Goal: Contribute content: Contribute content

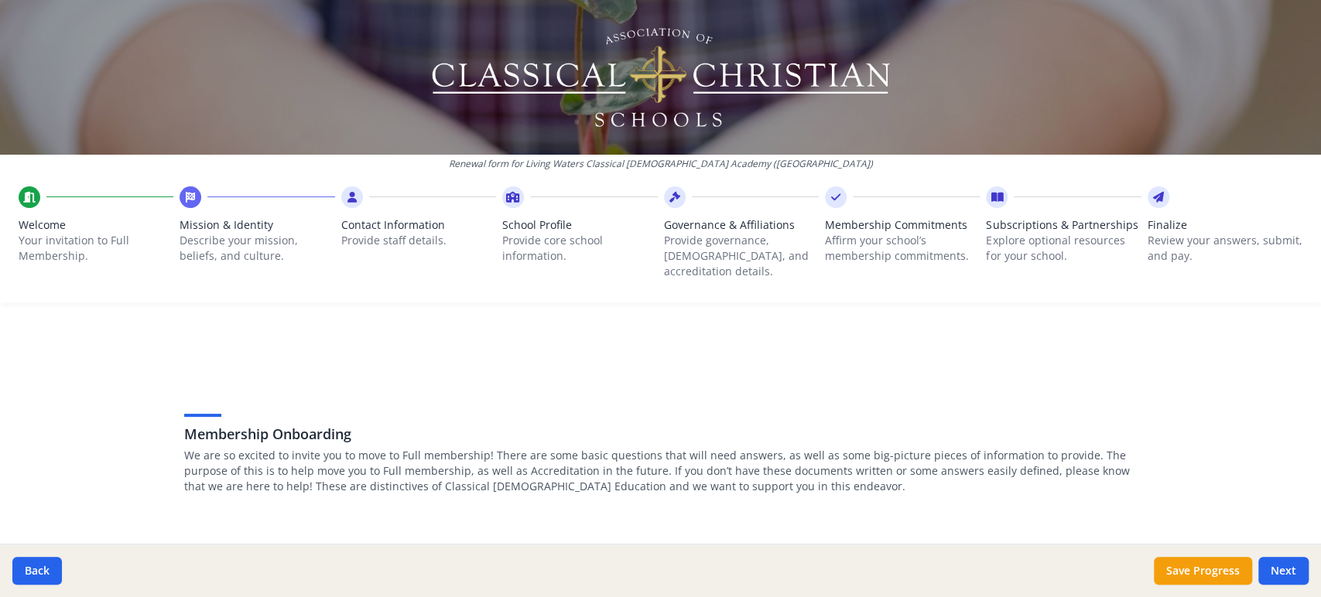
scroll to position [1514, 0]
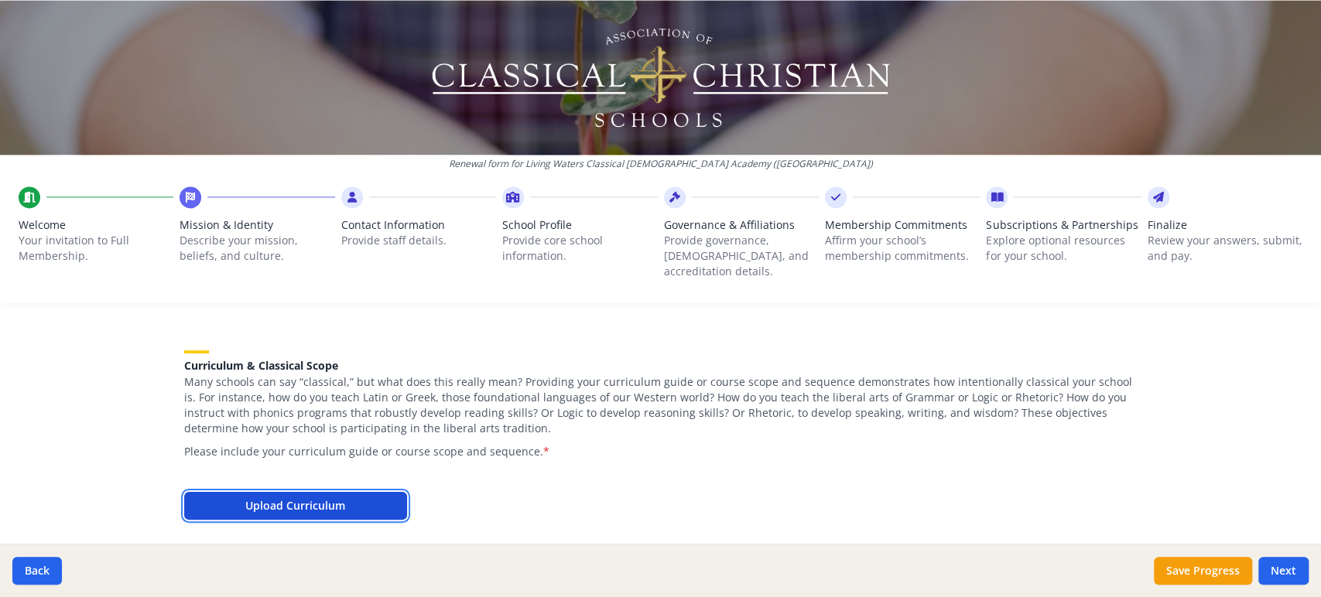
click at [310, 492] on button "Upload Curriculum" at bounding box center [295, 506] width 223 height 28
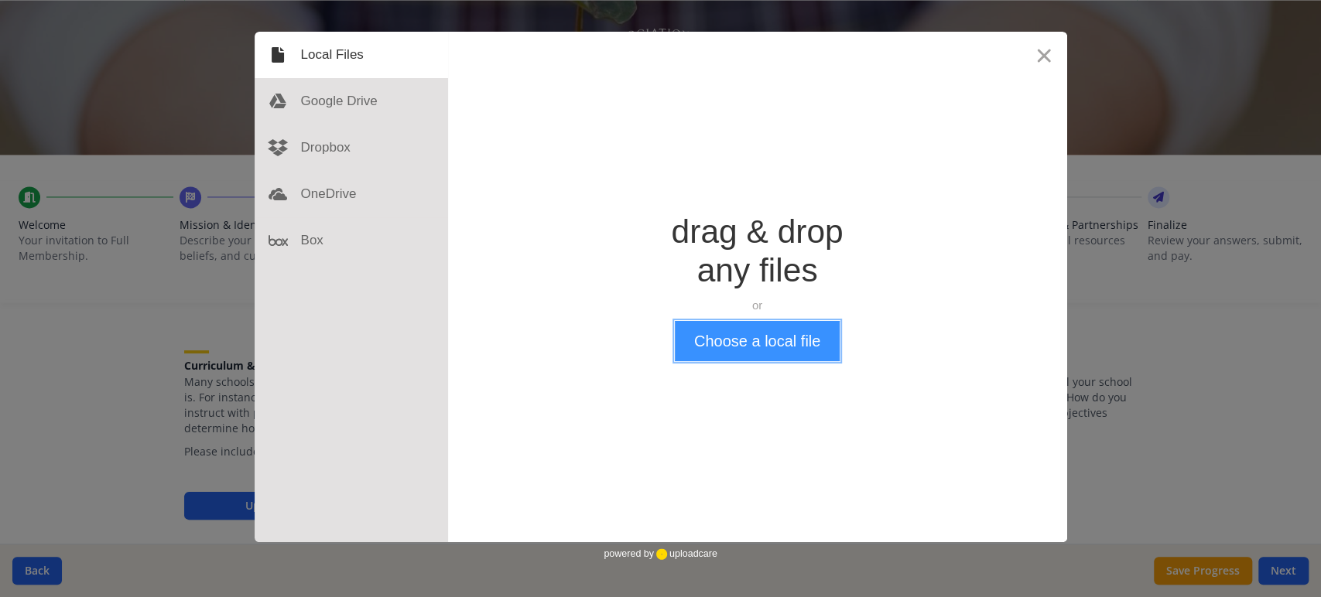
click at [770, 345] on button "Choose a local file" at bounding box center [757, 341] width 165 height 40
click at [739, 353] on button "Choose a local file" at bounding box center [757, 341] width 165 height 40
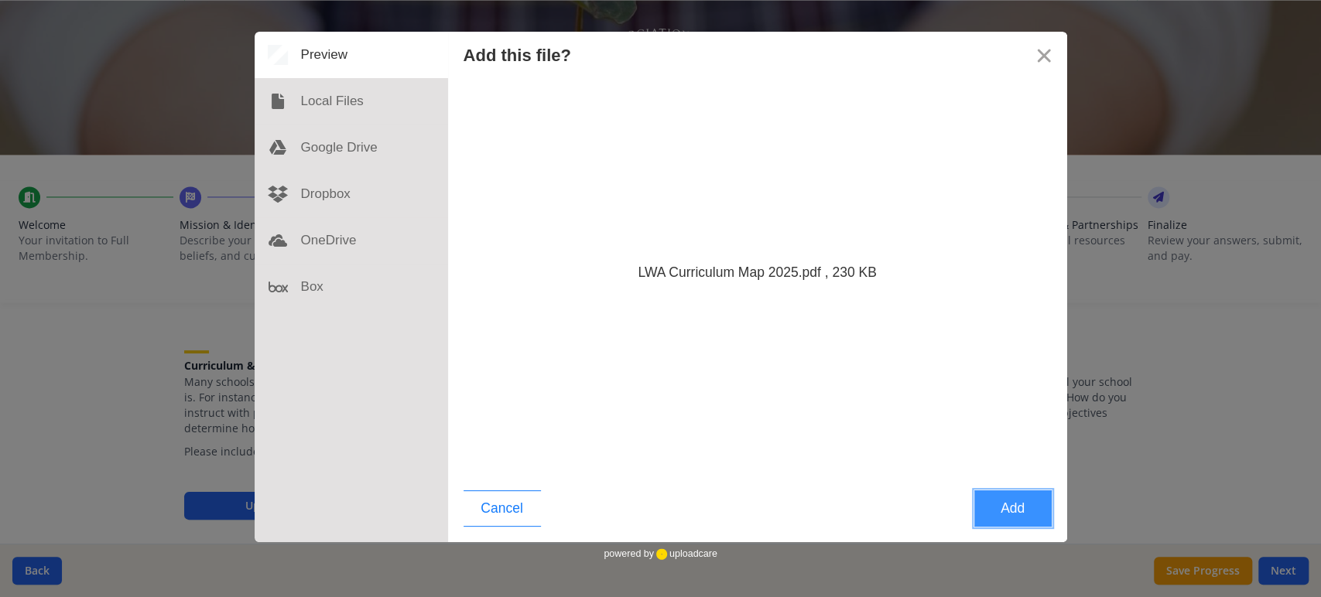
click at [1000, 511] on button "Add" at bounding box center [1012, 509] width 77 height 36
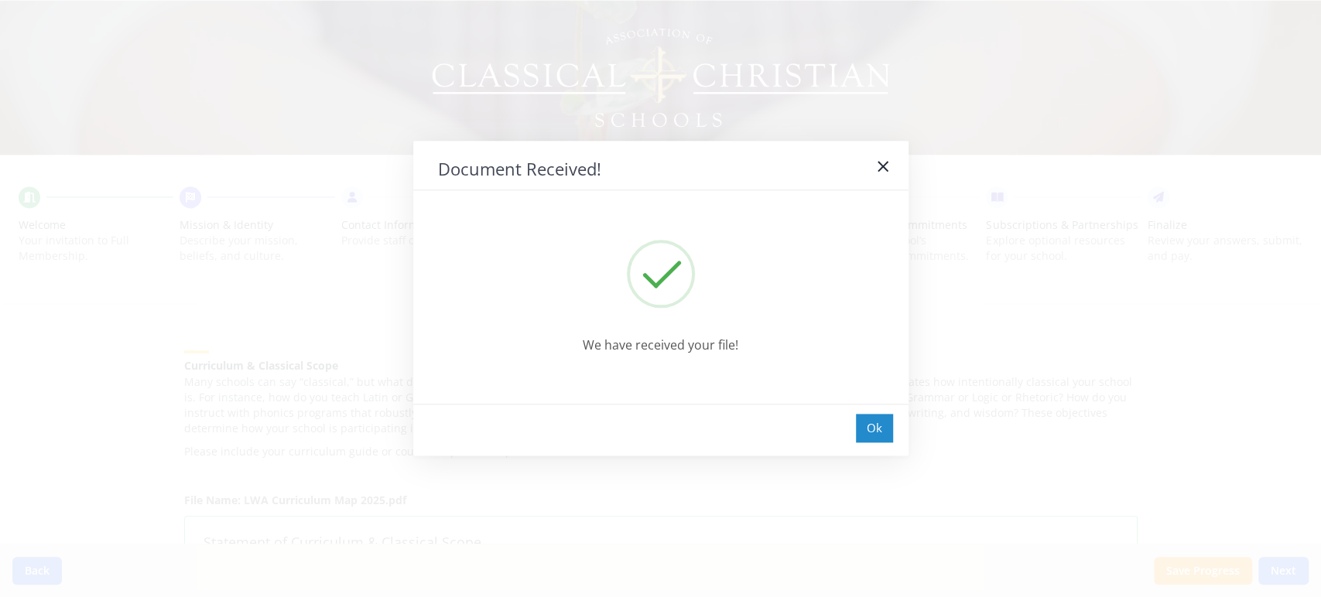
click at [879, 428] on div "Ok" at bounding box center [874, 428] width 37 height 29
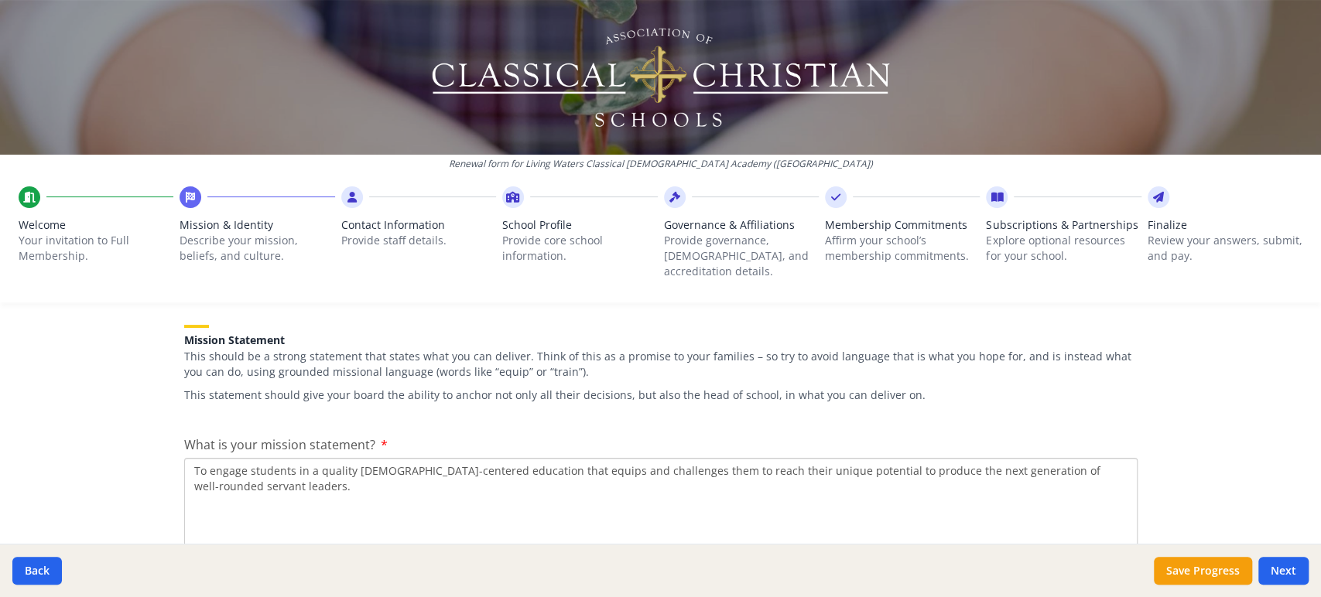
scroll to position [224, 0]
click at [302, 473] on textarea "To engage students in a quality [DEMOGRAPHIC_DATA]-centered education that equi…" at bounding box center [660, 506] width 953 height 104
click at [189, 454] on textarea "To engage students in a quality [DEMOGRAPHIC_DATA]-centered education that equi…" at bounding box center [660, 506] width 953 height 104
paste textarea "To partner with parents in the nurture of their children, by providing a [DEMOG…"
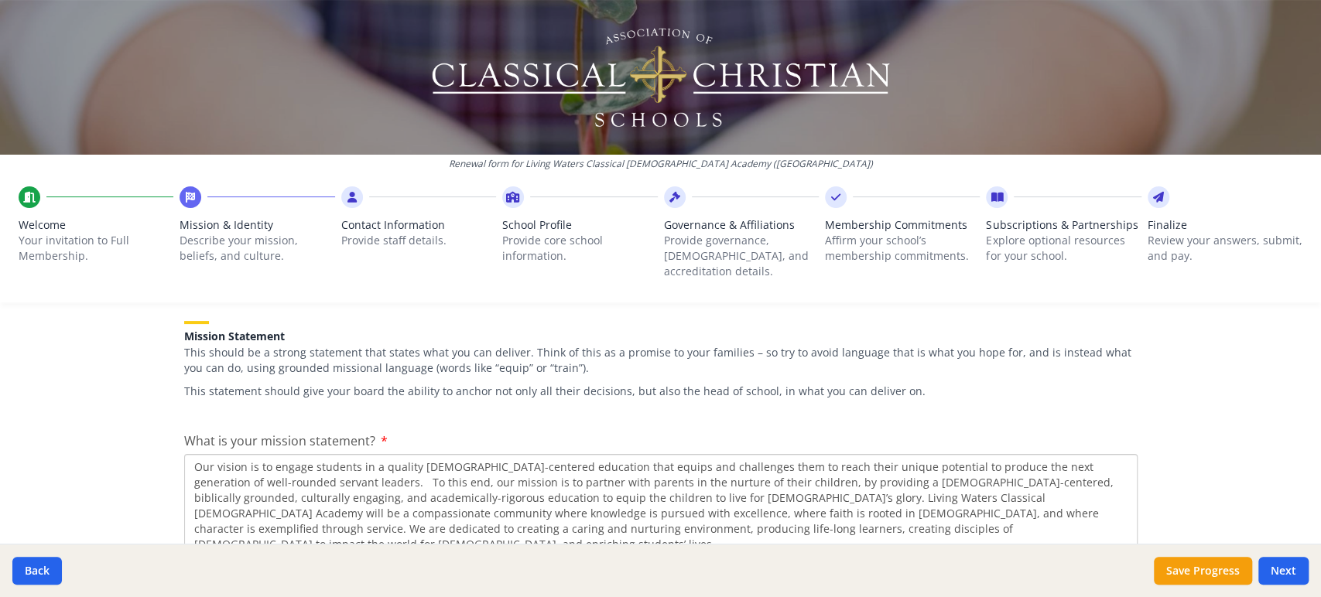
click at [856, 470] on textarea "Our vision is to engage students in a quality [DEMOGRAPHIC_DATA]-centered educa…" at bounding box center [660, 506] width 953 height 104
type textarea "Our vision is to engage students in a quality [DEMOGRAPHIC_DATA]-centered educa…"
